Goal: Information Seeking & Learning: Learn about a topic

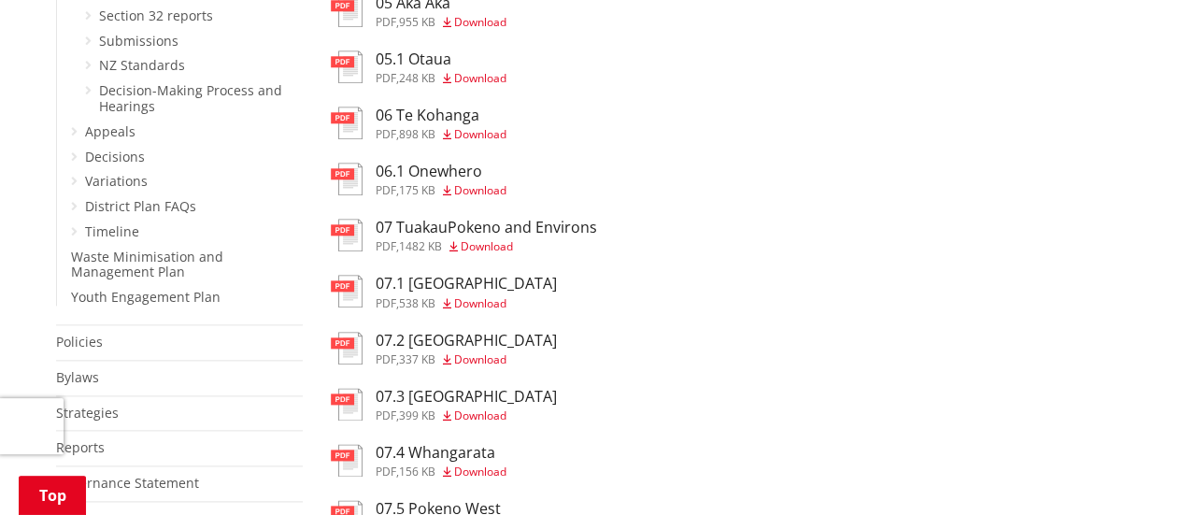
scroll to position [996, 0]
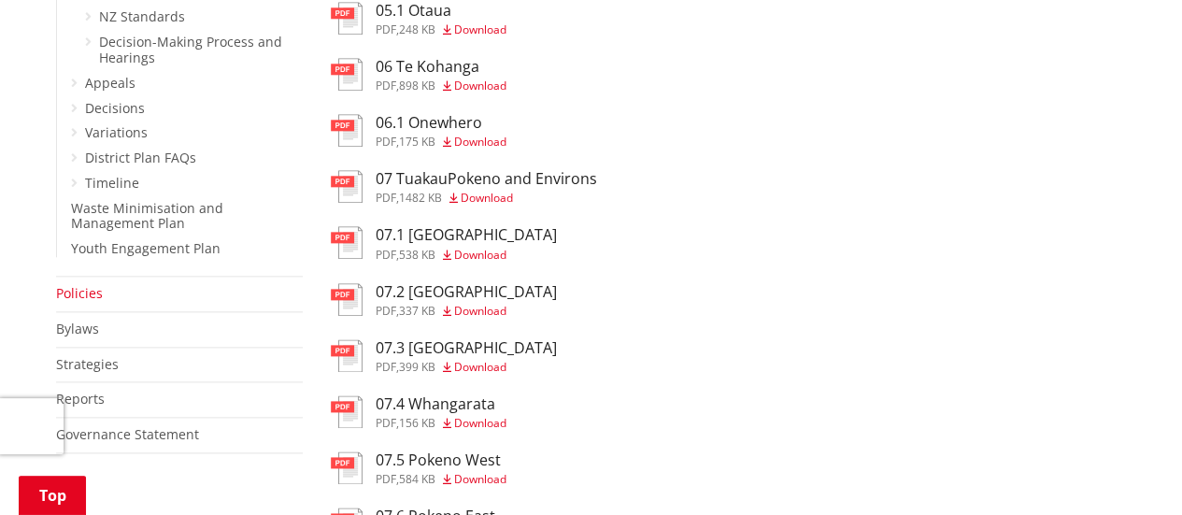
click at [90, 284] on link "Policies" at bounding box center [79, 293] width 47 height 18
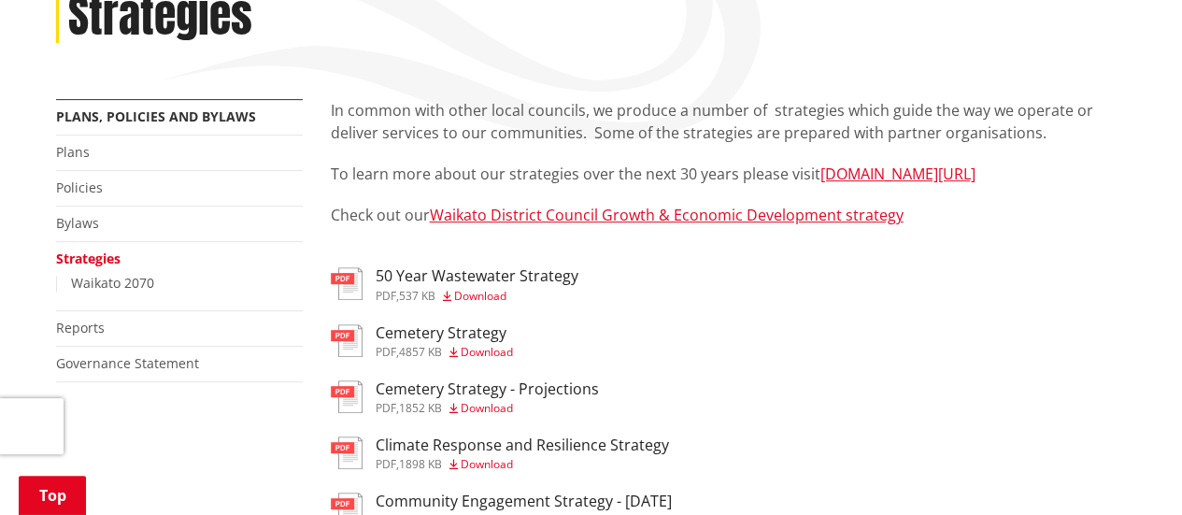
scroll to position [249, 0]
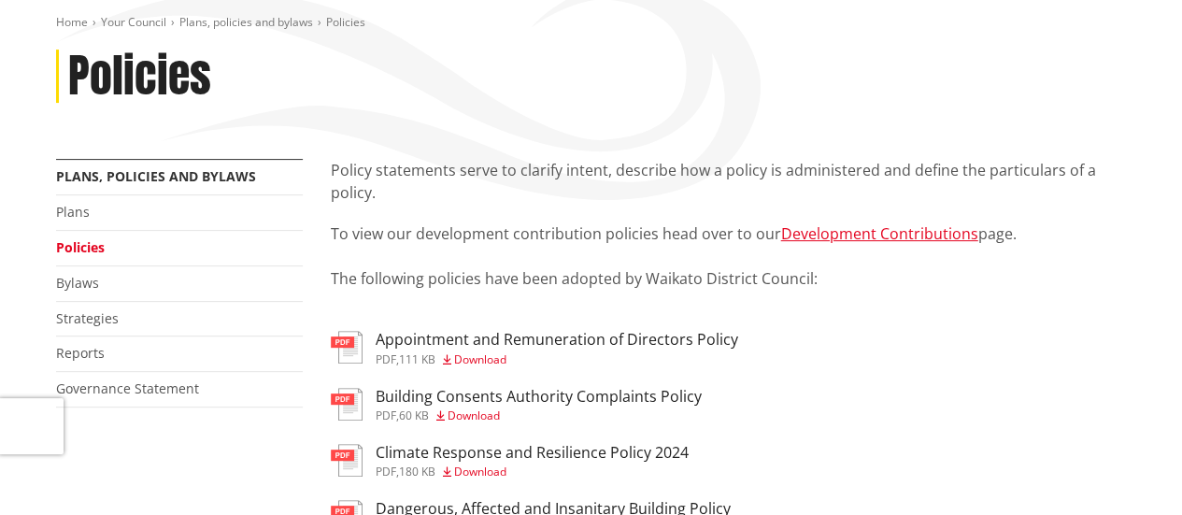
scroll to position [249, 0]
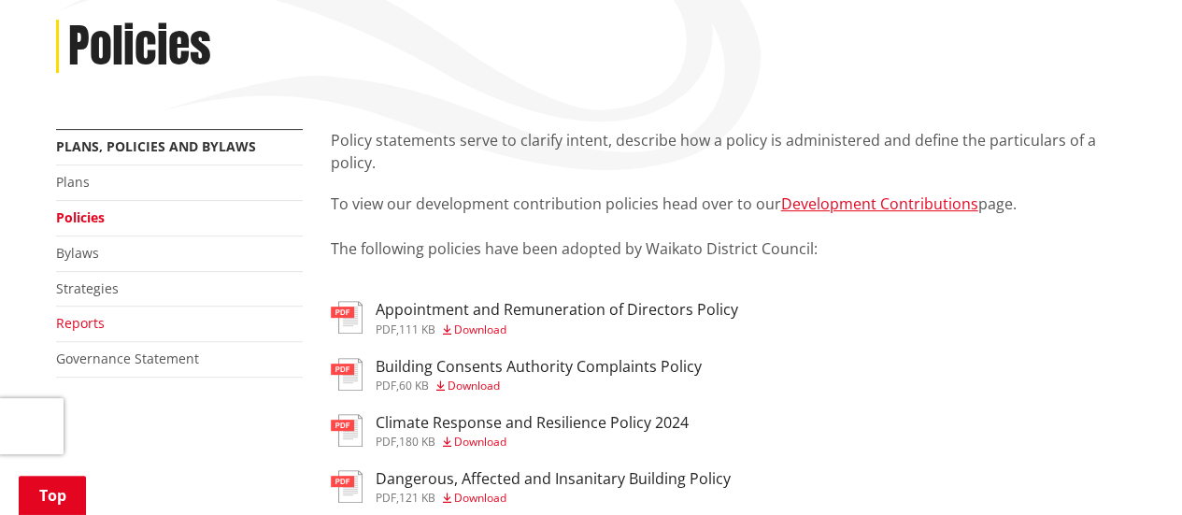
click at [91, 321] on link "Reports" at bounding box center [80, 323] width 49 height 18
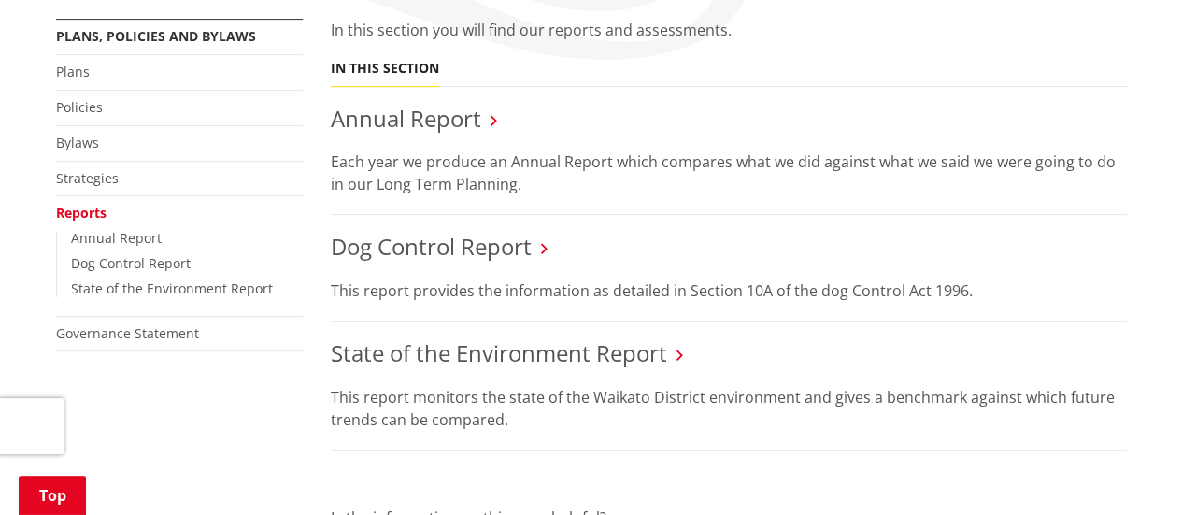
scroll to position [374, 0]
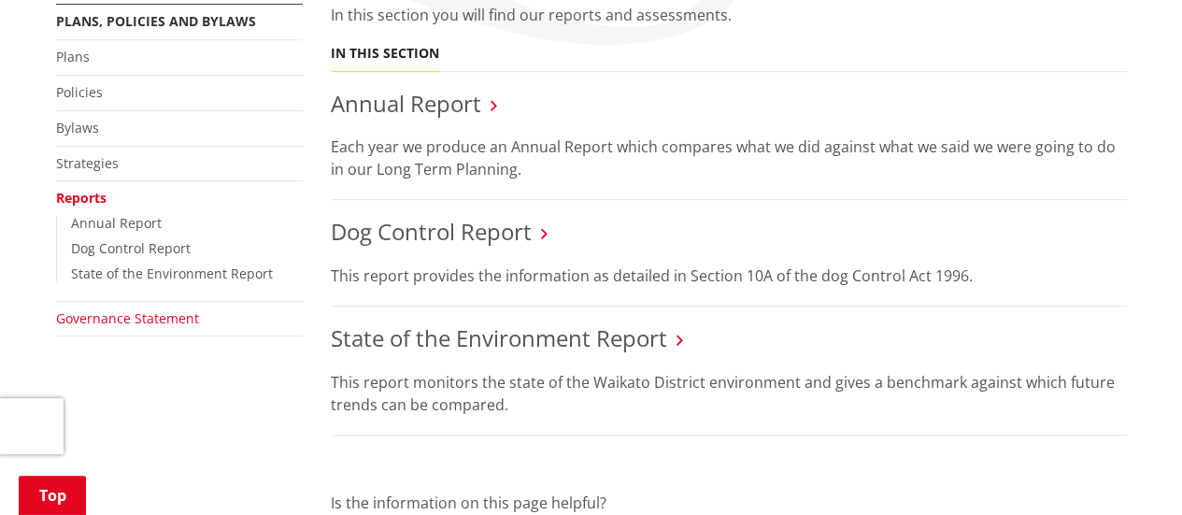
click at [170, 321] on link "Governance Statement" at bounding box center [127, 318] width 143 height 18
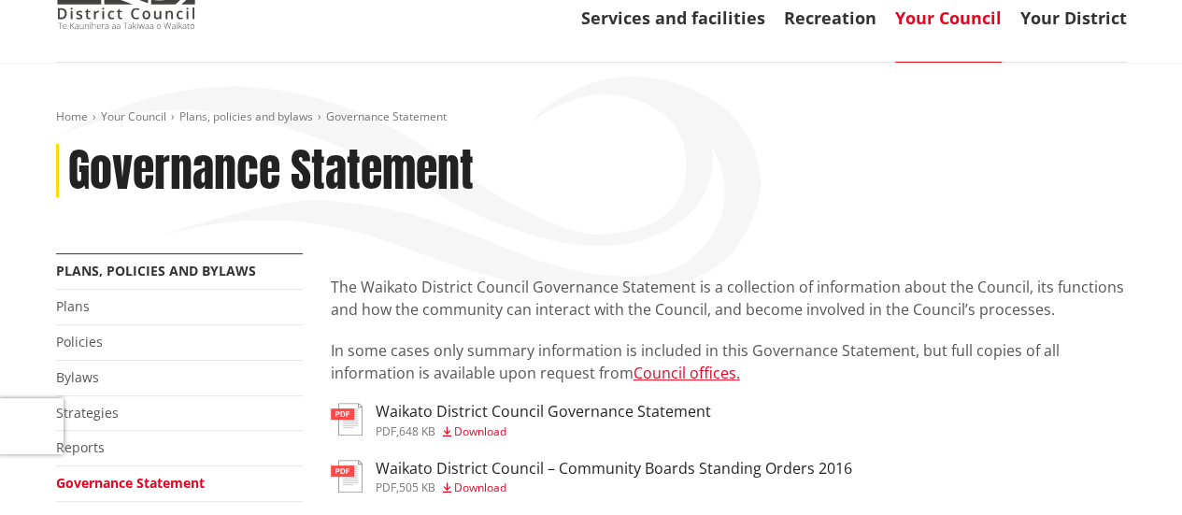
scroll to position [249, 0]
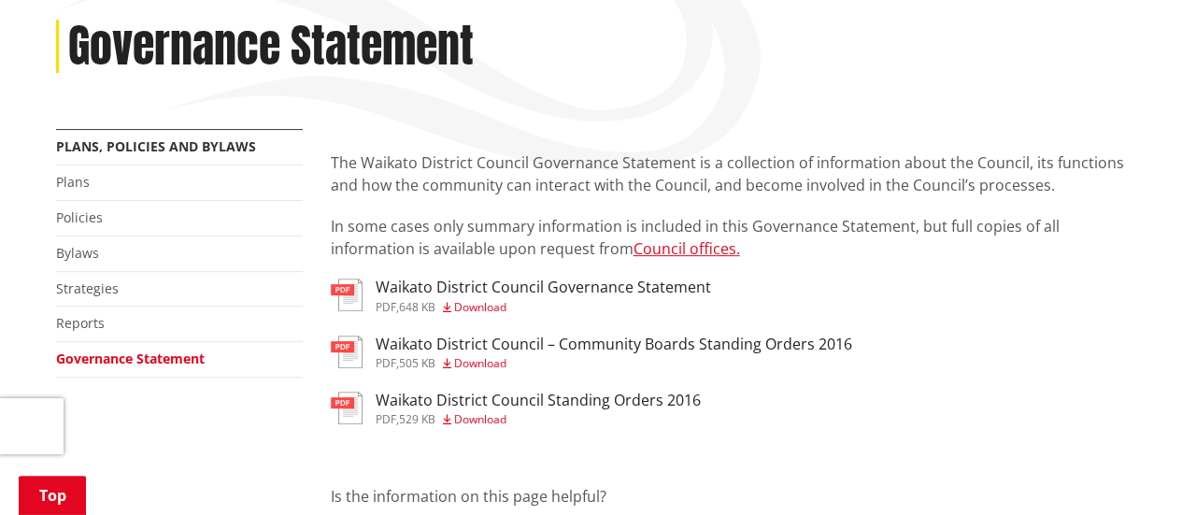
click at [514, 286] on h3 "Waikato District Council Governance Statement" at bounding box center [543, 287] width 335 height 18
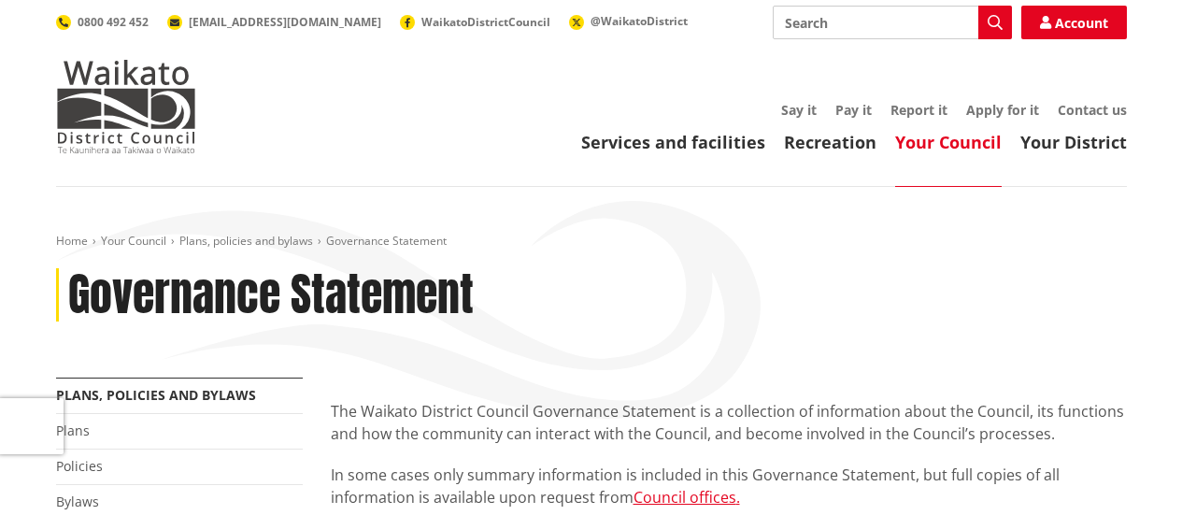
scroll to position [249, 0]
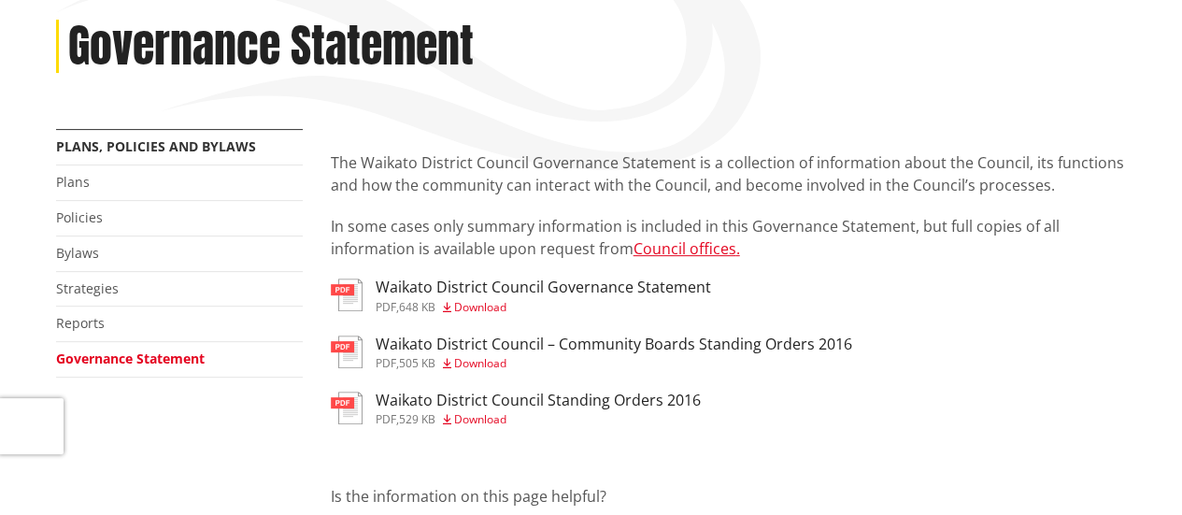
click at [592, 292] on h3 "Waikato District Council Governance Statement" at bounding box center [543, 287] width 335 height 18
